Goal: Task Accomplishment & Management: Manage account settings

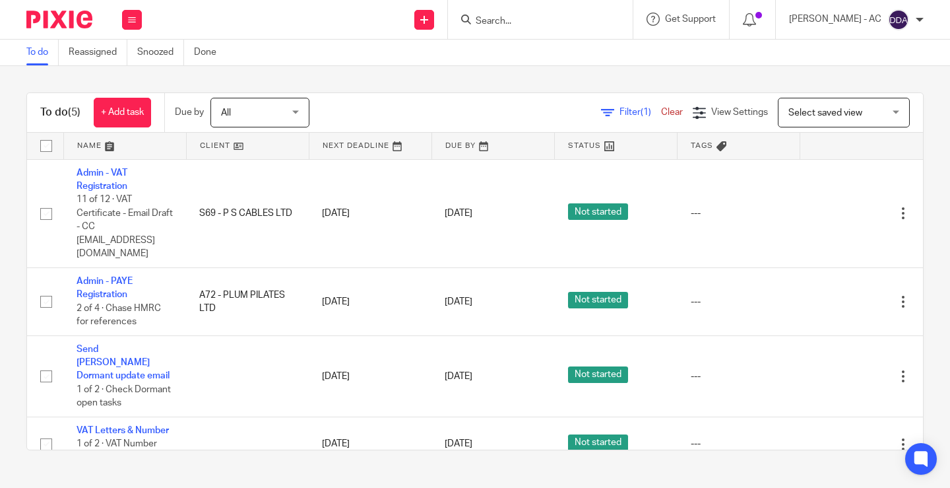
click at [501, 22] on input "Search" at bounding box center [534, 22] width 119 height 12
paste input "jeneen.levy@gmail.com"
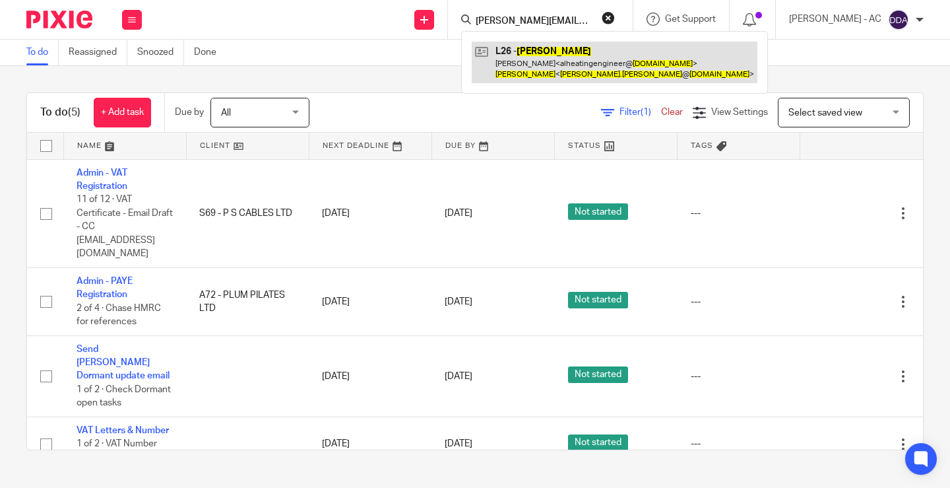
type input "jeneen.levy@gmail.com"
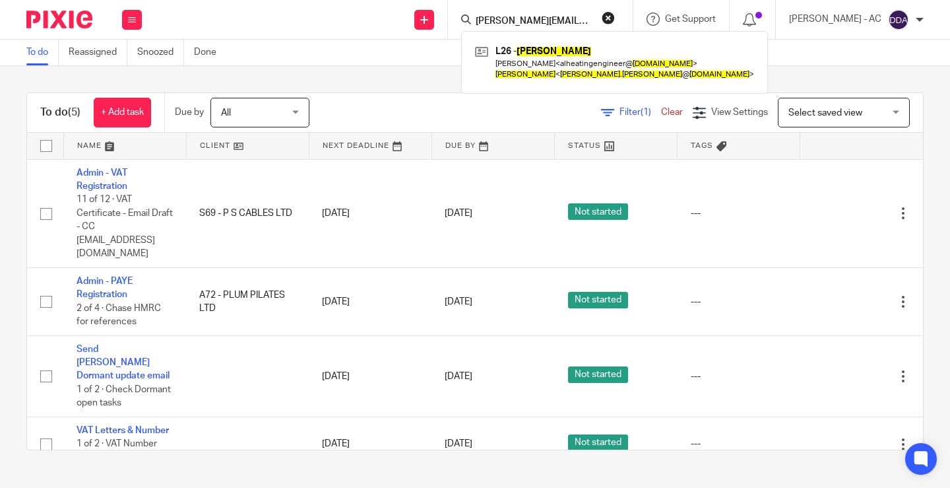
drag, startPoint x: 624, startPoint y: 16, endPoint x: 585, endPoint y: 28, distance: 41.3
click at [615, 17] on button "reset" at bounding box center [608, 17] width 13 height 13
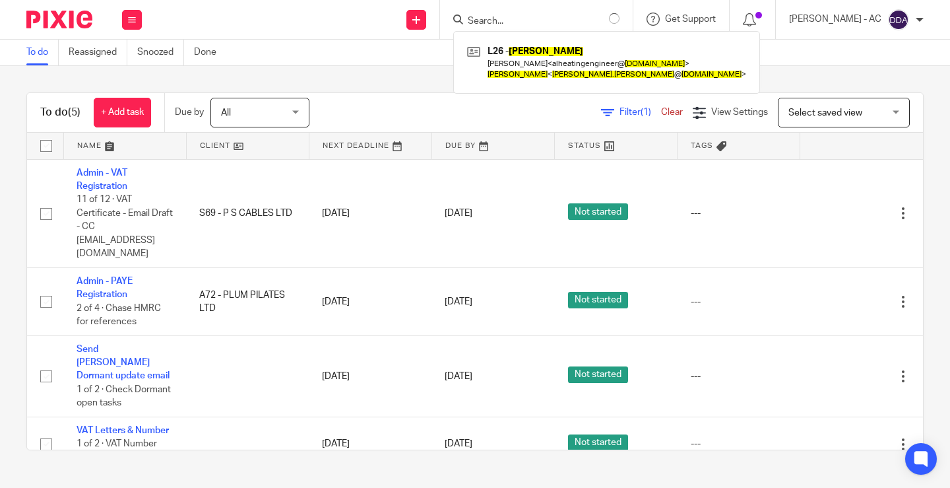
click at [552, 14] on form at bounding box center [543, 19] width 153 height 17
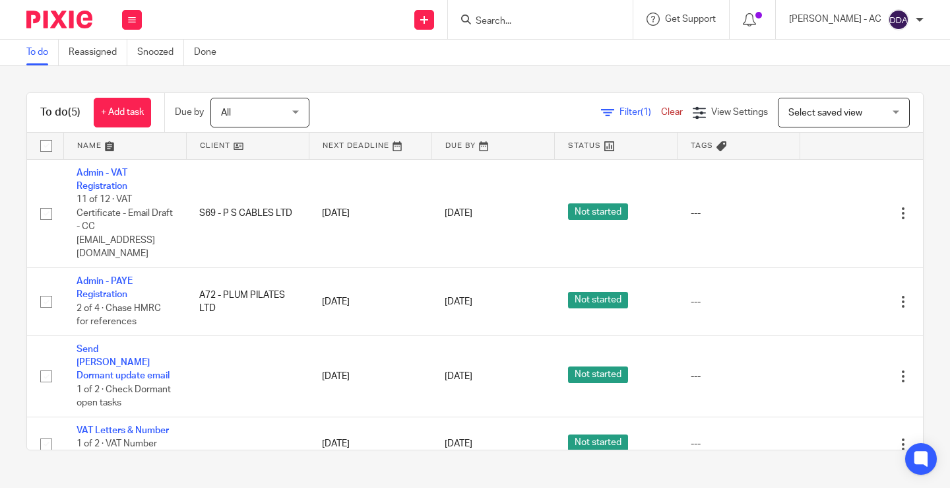
click at [552, 22] on input "Search" at bounding box center [534, 22] width 119 height 12
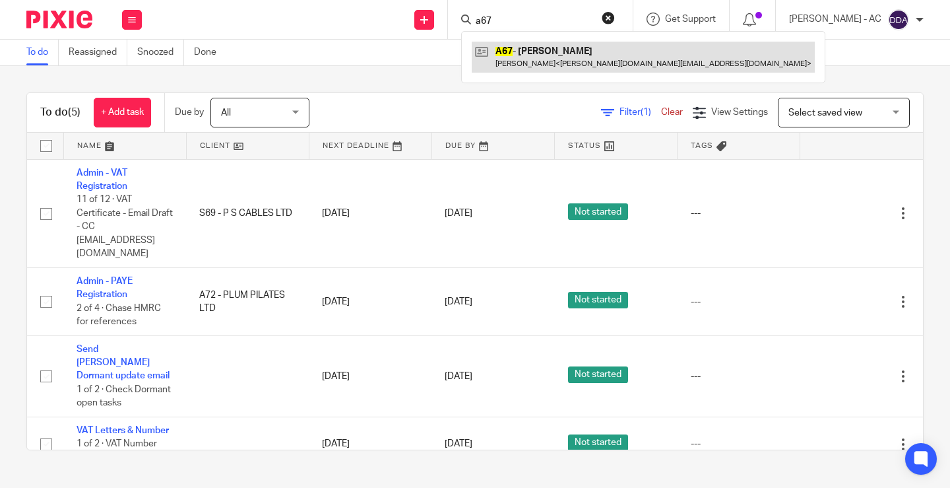
type input "a67"
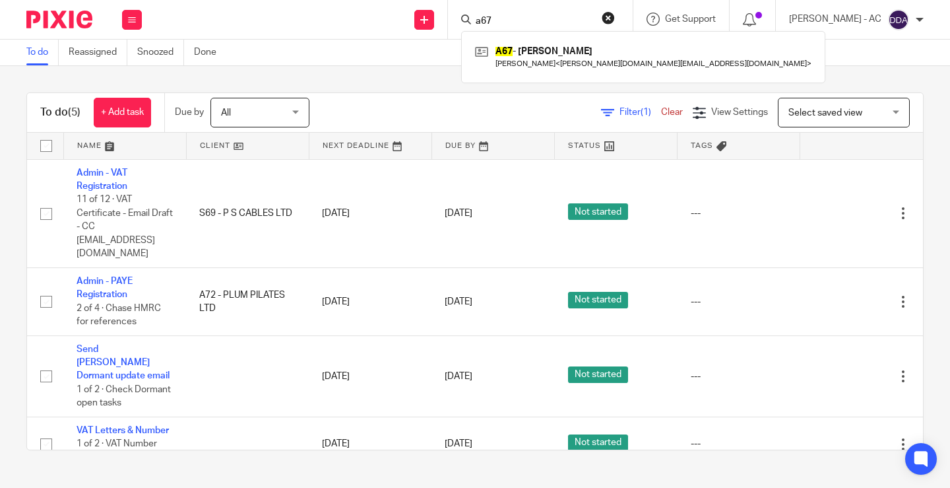
drag, startPoint x: 548, startPoint y: 13, endPoint x: 397, endPoint y: 27, distance: 151.1
click at [397, 27] on div "Send new email Create task Add client Request signature a67 A67 - BENJAMIN AJAL…" at bounding box center [552, 19] width 795 height 39
click at [517, 28] on div at bounding box center [540, 19] width 185 height 39
click at [522, 23] on input "Search" at bounding box center [534, 22] width 119 height 12
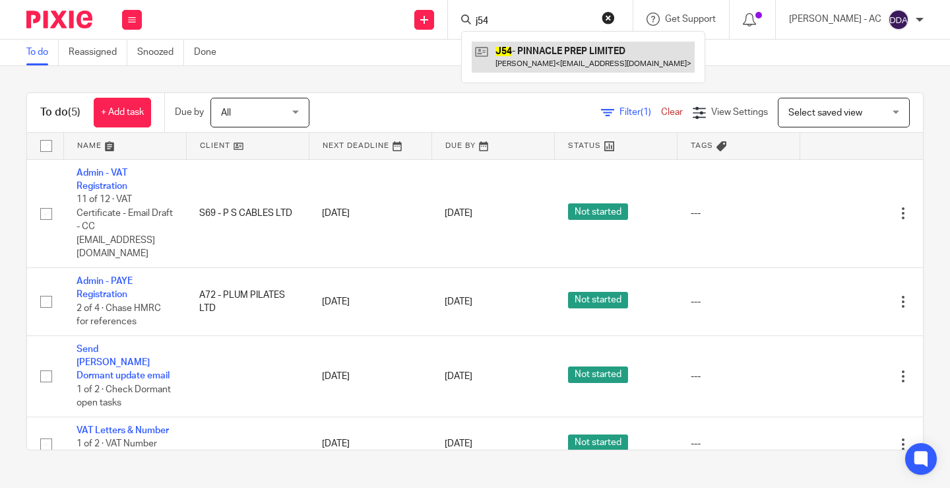
type input "j54"
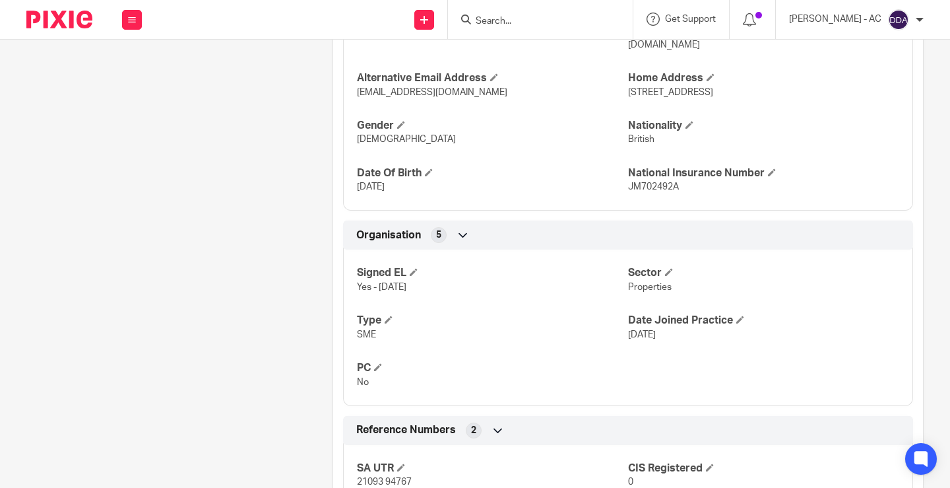
scroll to position [701, 0]
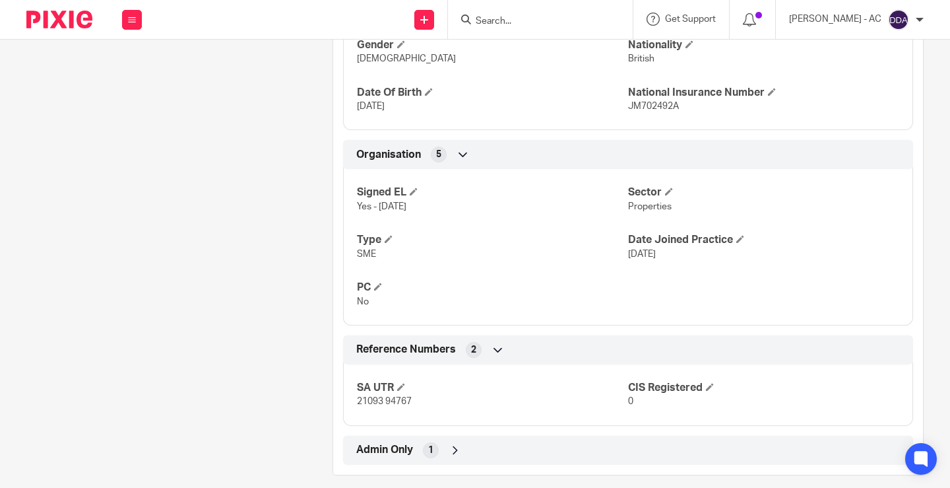
click at [410, 443] on span "Admin Only" at bounding box center [384, 450] width 57 height 14
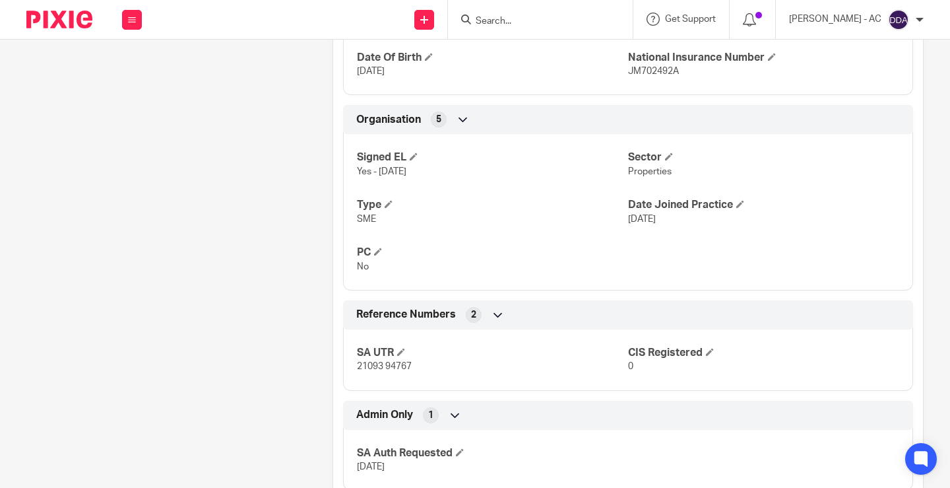
scroll to position [762, 0]
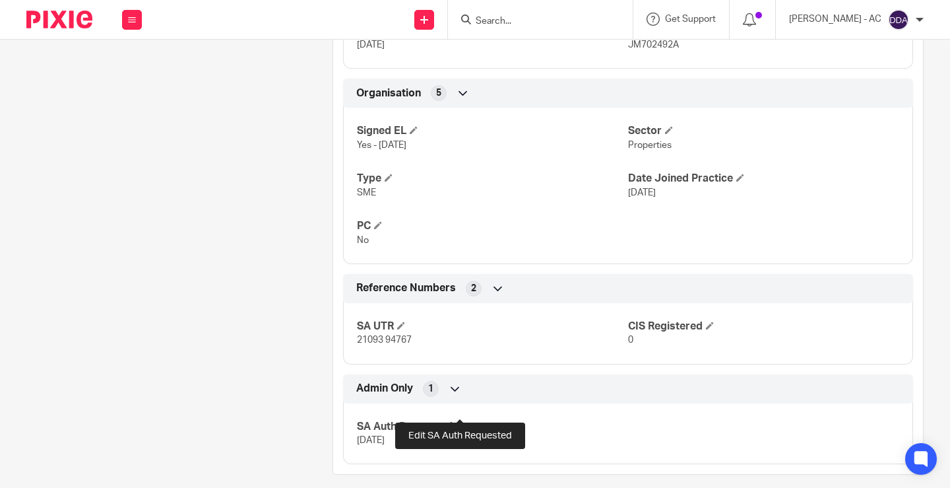
click at [458, 422] on span at bounding box center [460, 426] width 8 height 8
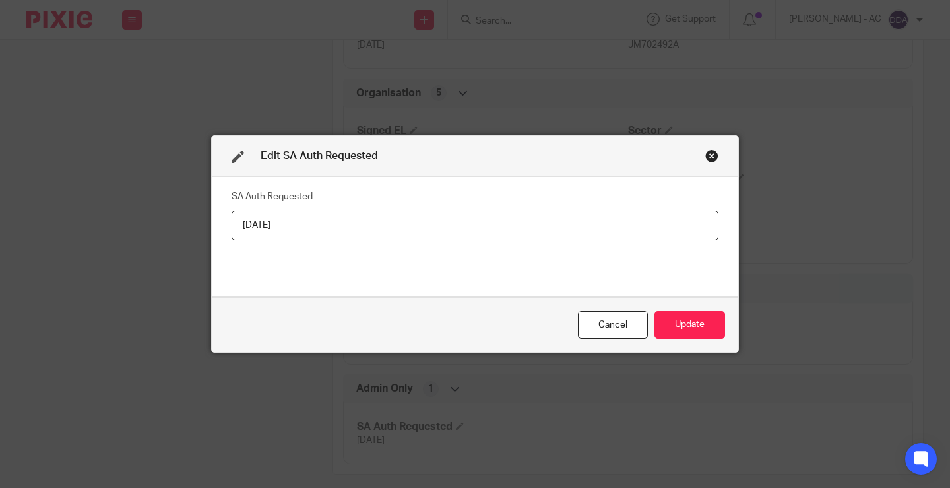
drag, startPoint x: 305, startPoint y: 218, endPoint x: 106, endPoint y: 215, distance: 199.4
click at [106, 216] on div "Edit SA Auth Requested SA Auth Requested 24-07-2025 Cancel Update" at bounding box center [475, 244] width 950 height 488
type input "T"
type input "Yes"
click at [697, 333] on button "Update" at bounding box center [690, 325] width 71 height 28
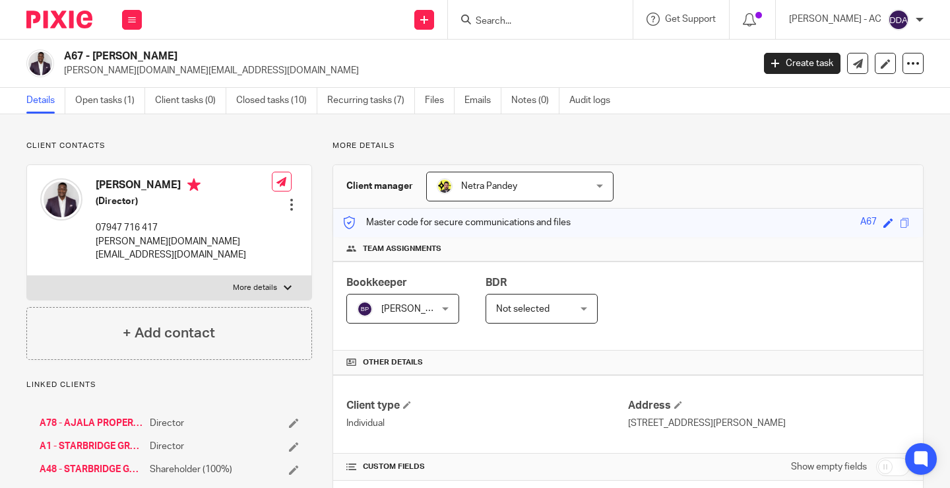
click at [66, 199] on img at bounding box center [61, 199] width 42 height 42
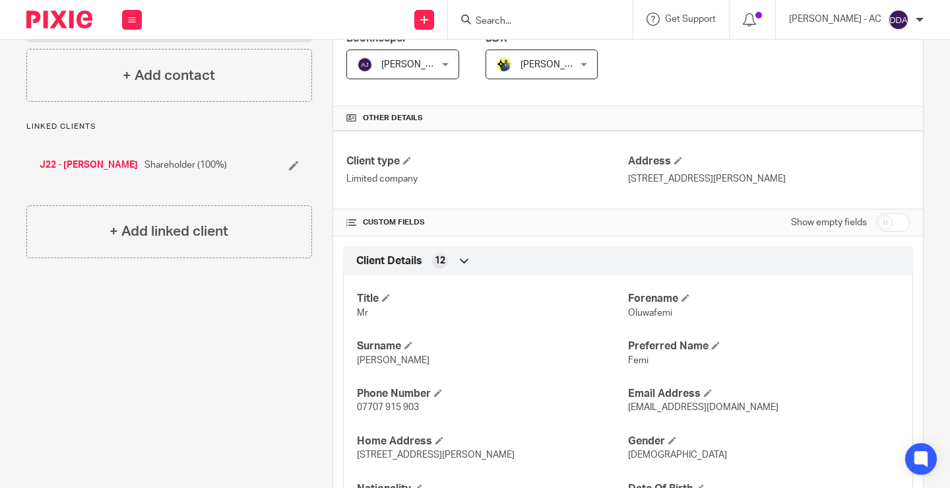
scroll to position [264, 0]
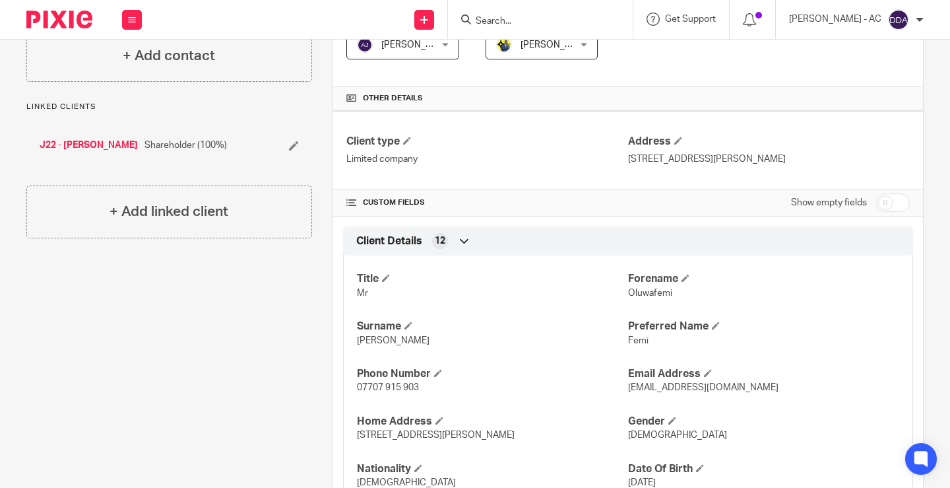
click at [878, 208] on input "checkbox" at bounding box center [894, 202] width 34 height 18
checkbox input "true"
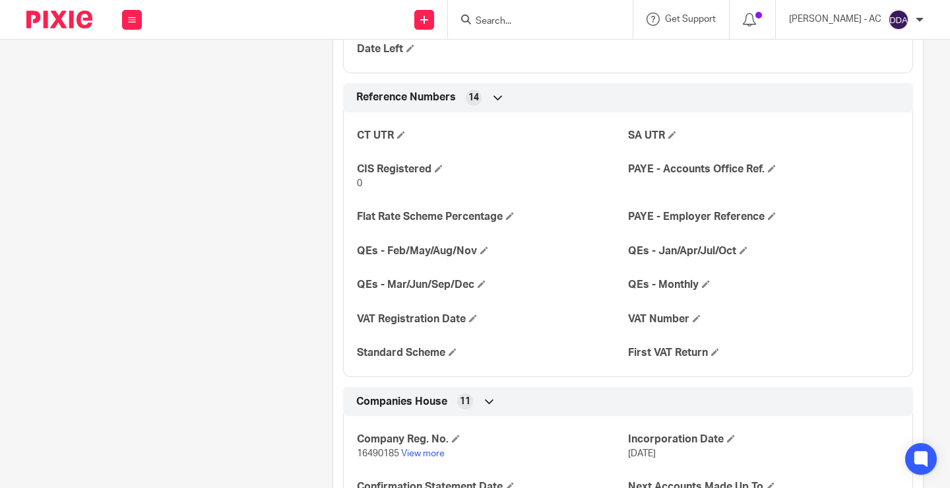
scroll to position [1122, 0]
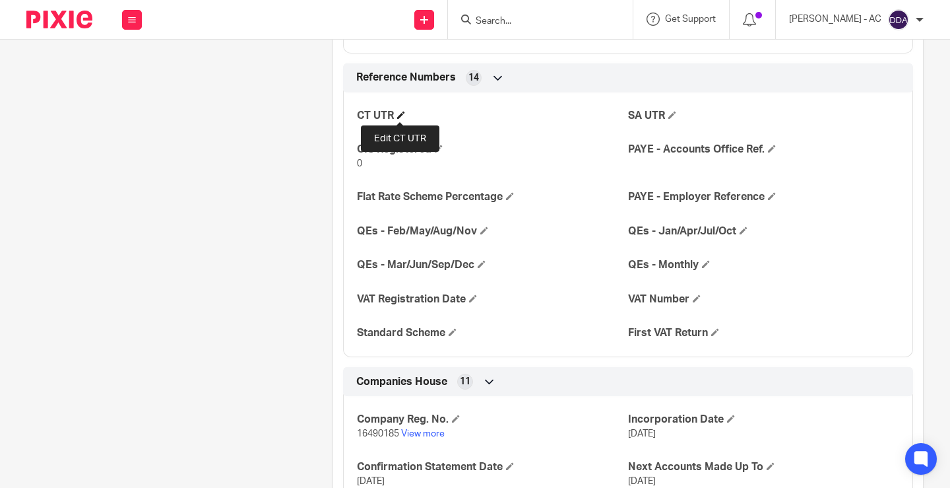
click at [400, 113] on span at bounding box center [401, 115] width 8 height 8
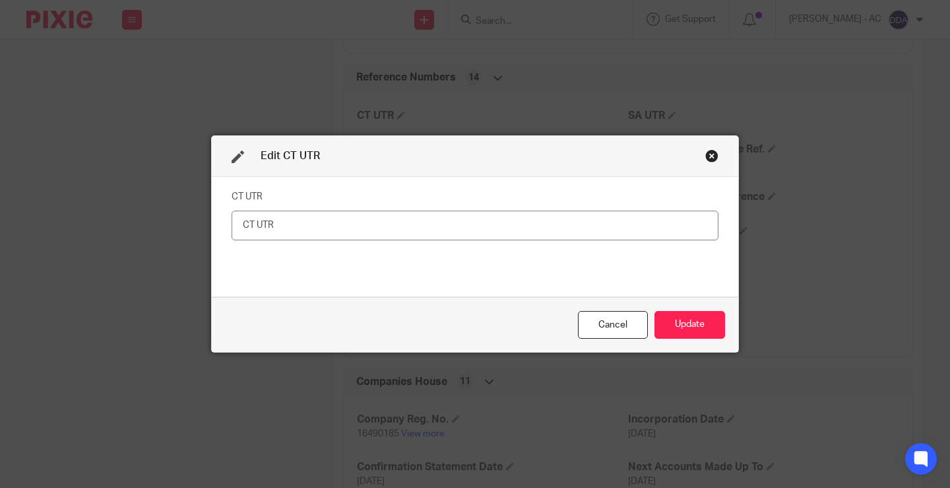
click at [351, 224] on input "text" at bounding box center [475, 226] width 487 height 30
type input "59868 18166"
drag, startPoint x: 688, startPoint y: 333, endPoint x: 696, endPoint y: 330, distance: 8.6
click at [688, 333] on button "Update" at bounding box center [690, 325] width 71 height 28
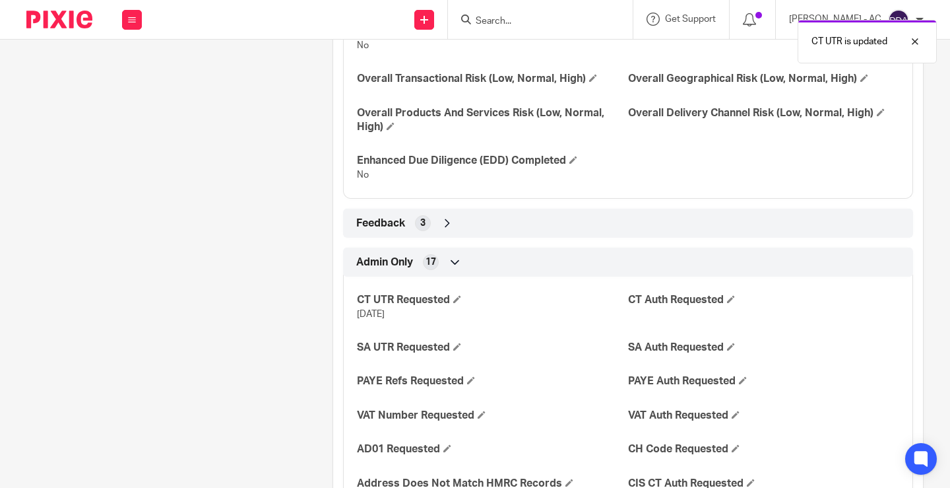
scroll to position [2244, 0]
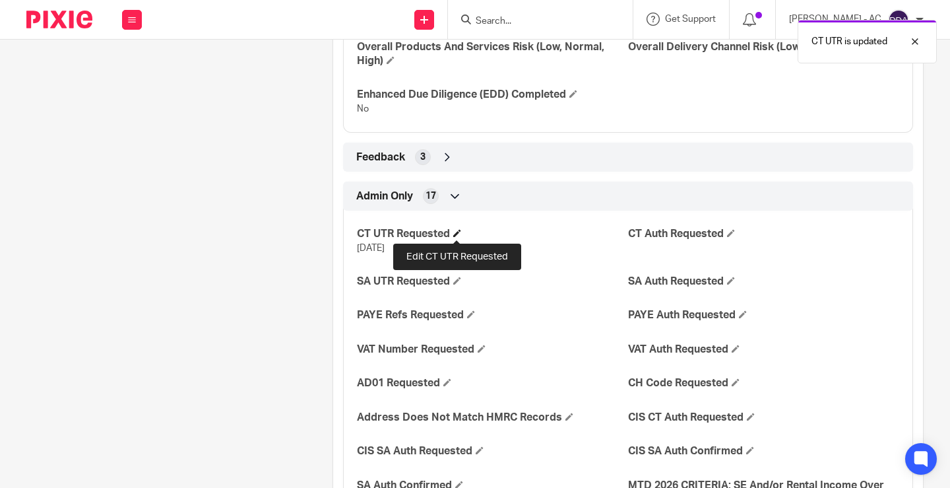
click at [456, 236] on span at bounding box center [457, 233] width 8 height 8
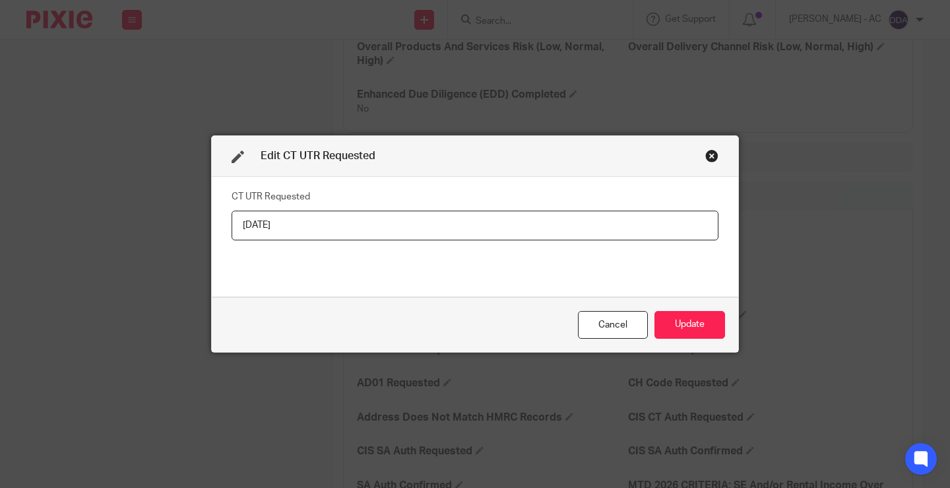
drag, startPoint x: 339, startPoint y: 232, endPoint x: 170, endPoint y: 225, distance: 168.5
click at [170, 225] on div "Edit CT UTR Requested CT UTR Requested 14-07-2025 Cancel Update" at bounding box center [475, 244] width 950 height 488
click at [685, 321] on button "Update" at bounding box center [690, 325] width 71 height 28
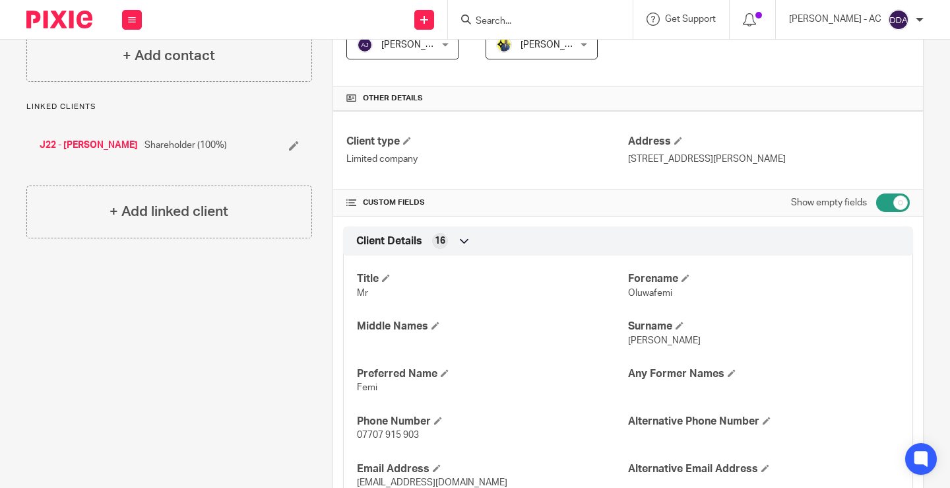
scroll to position [792, 0]
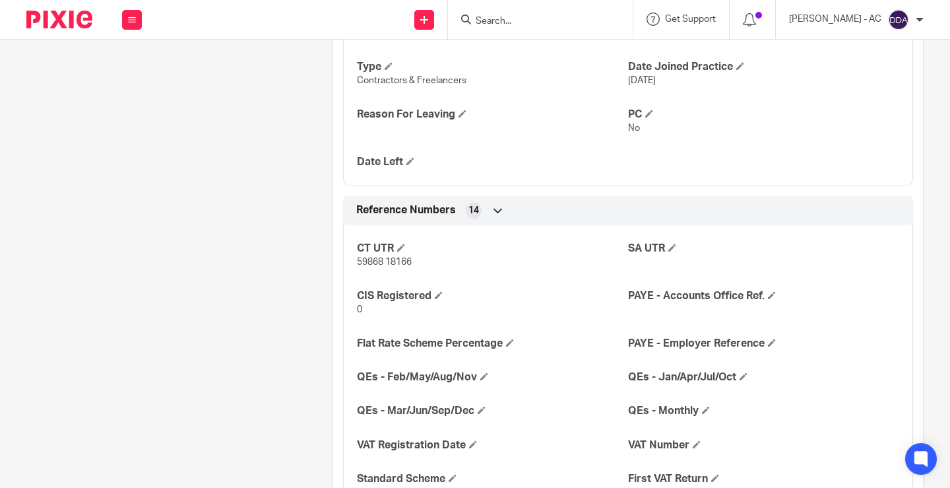
scroll to position [990, 0]
drag, startPoint x: 414, startPoint y: 265, endPoint x: 342, endPoint y: 276, distance: 72.8
click at [343, 276] on div "CT UTR 59868 18166 SA UTR CIS Registered 0 PAYE - Accounts Office Ref. Flat Rat…" at bounding box center [628, 359] width 570 height 288
copy span "59868 18166"
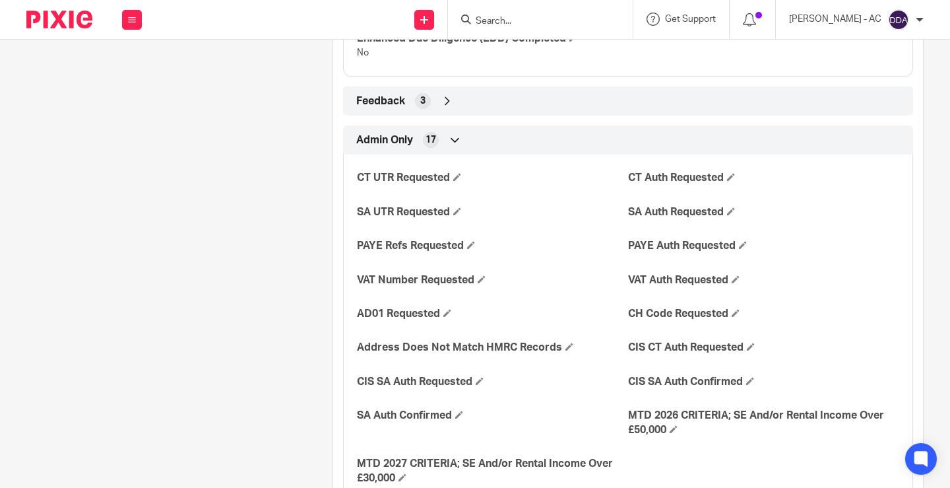
scroll to position [2220, 0]
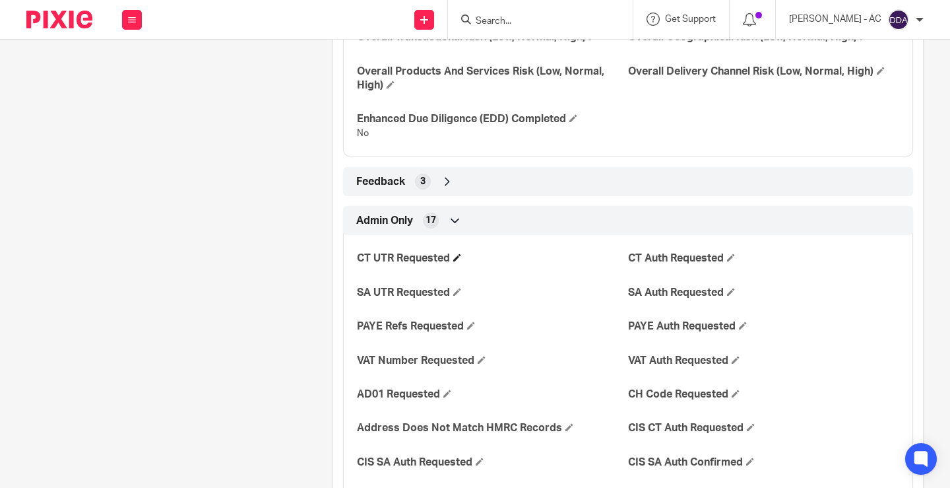
drag, startPoint x: 352, startPoint y: 257, endPoint x: 454, endPoint y: 257, distance: 101.6
click at [453, 257] on div "CT UTR Requested CT Auth Requested SA UTR Requested SA Auth Requested PAYE Refs…" at bounding box center [628, 404] width 570 height 358
click at [505, 279] on div "CT UTR Requested CT Auth Requested SA UTR Requested SA Auth Requested PAYE Refs…" at bounding box center [628, 404] width 570 height 358
click at [731, 258] on span at bounding box center [731, 257] width 8 height 8
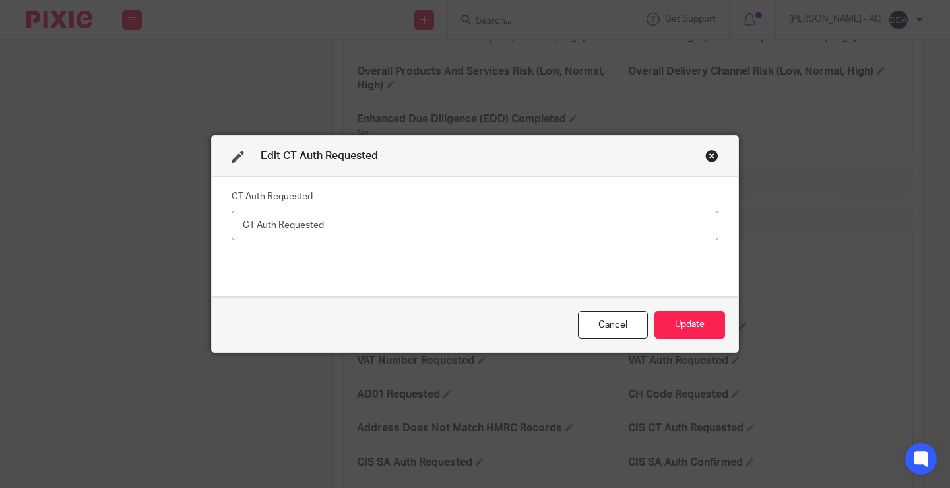
drag, startPoint x: 317, startPoint y: 214, endPoint x: 315, endPoint y: 227, distance: 13.3
click at [317, 214] on input "text" at bounding box center [475, 226] width 487 height 30
click at [315, 228] on input "text" at bounding box center [475, 226] width 487 height 30
type input "yES"
drag, startPoint x: 268, startPoint y: 224, endPoint x: 168, endPoint y: 232, distance: 100.0
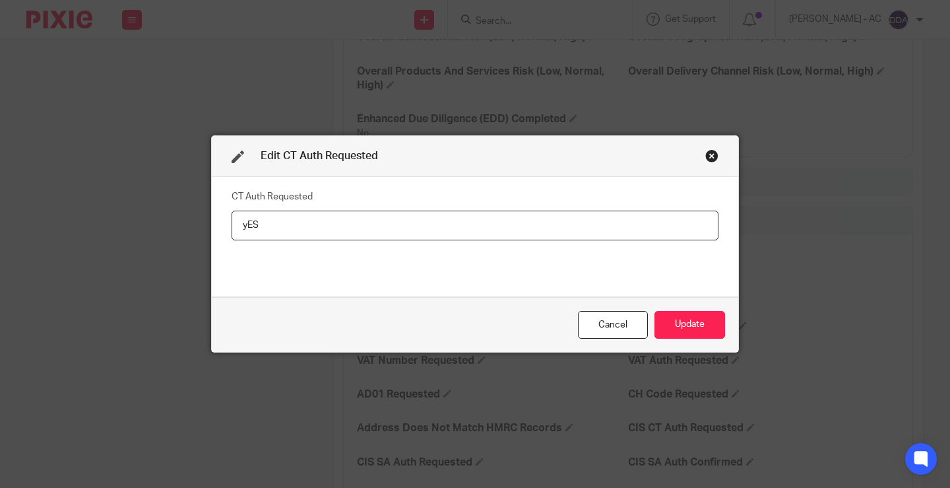
click at [168, 232] on div "Edit CT Auth Requested CT Auth Requested yES Cancel Update" at bounding box center [475, 244] width 950 height 488
type input "Yes"
click at [667, 319] on button "Update" at bounding box center [690, 325] width 71 height 28
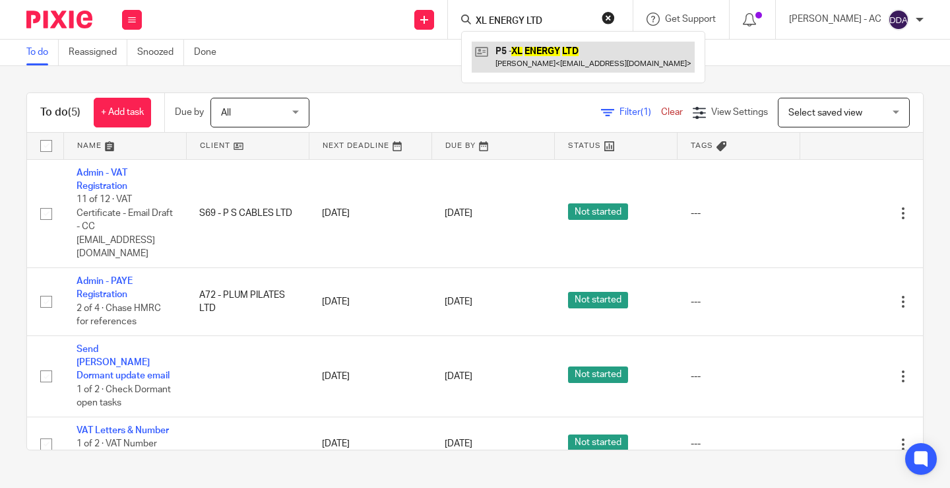
type input "XL ENERGY LTD"
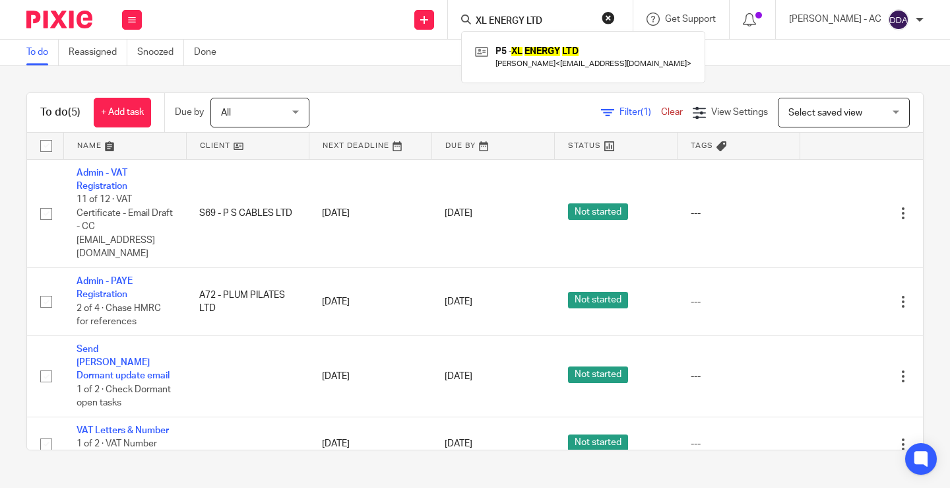
drag, startPoint x: 557, startPoint y: 18, endPoint x: 335, endPoint y: -24, distance: 226.4
click at [335, 0] on html "Work Email Clients Team Reports Settings Work Email Clients Team Reports Settin…" at bounding box center [475, 244] width 950 height 488
paste input "[EMAIL_ADDRESS][DOMAIN_NAME]"
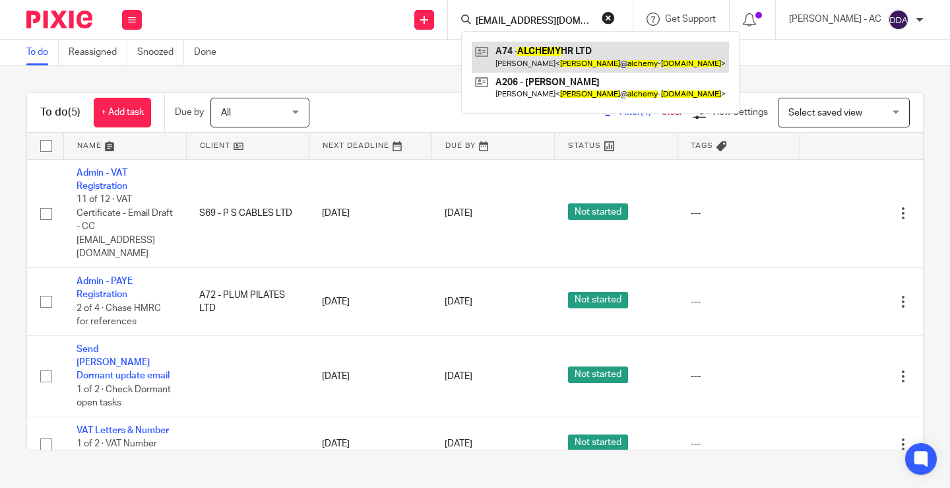
type input "[EMAIL_ADDRESS][DOMAIN_NAME]"
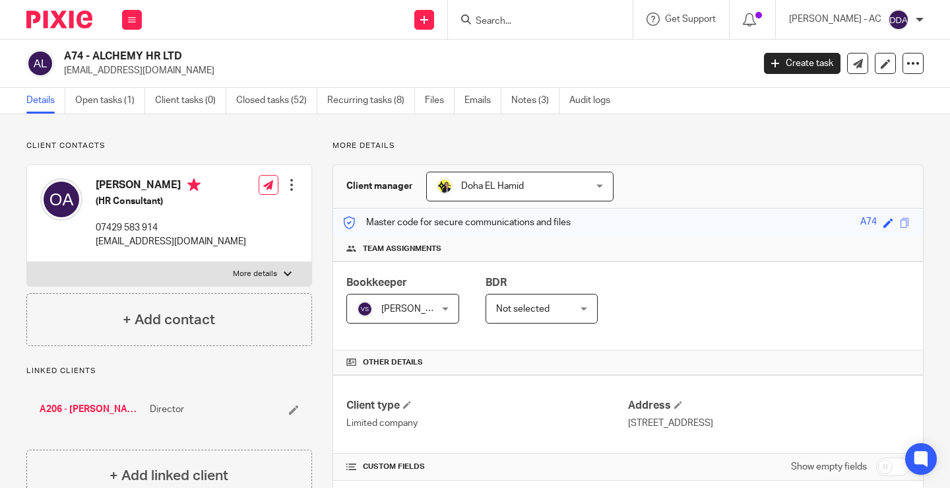
drag, startPoint x: 93, startPoint y: 50, endPoint x: 189, endPoint y: 52, distance: 96.4
click at [189, 52] on h2 "A74 - ALCHEMY HR LTD" at bounding box center [336, 57] width 545 height 14
copy h2 "ALCHEMY HR LTD"
